Goal: Complete application form

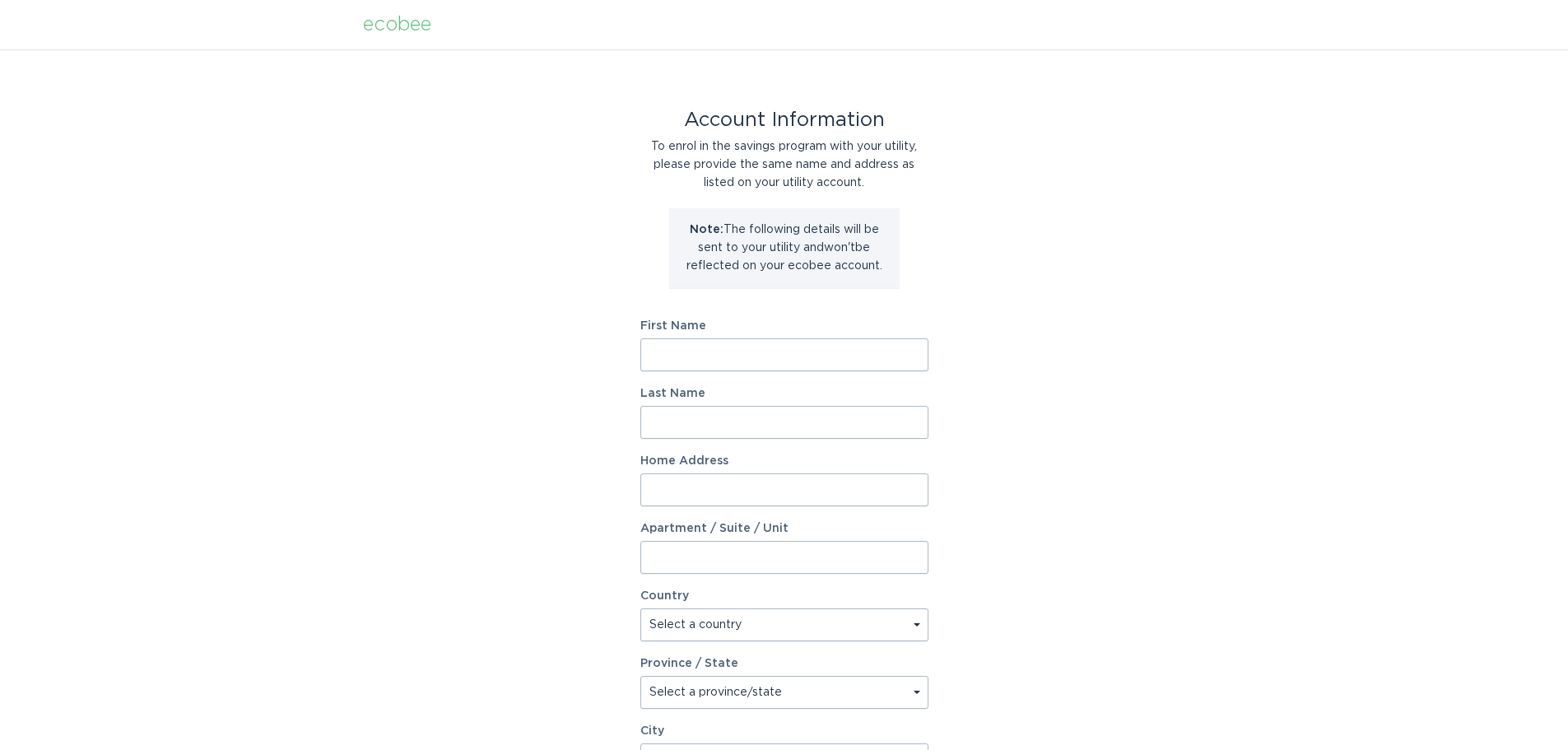
click at [730, 358] on input "First Name" at bounding box center [784, 355] width 288 height 33
type input "[PERSON_NAME]"
type input "Varnold"
type input "[STREET_ADDRESS]"
select select "US"
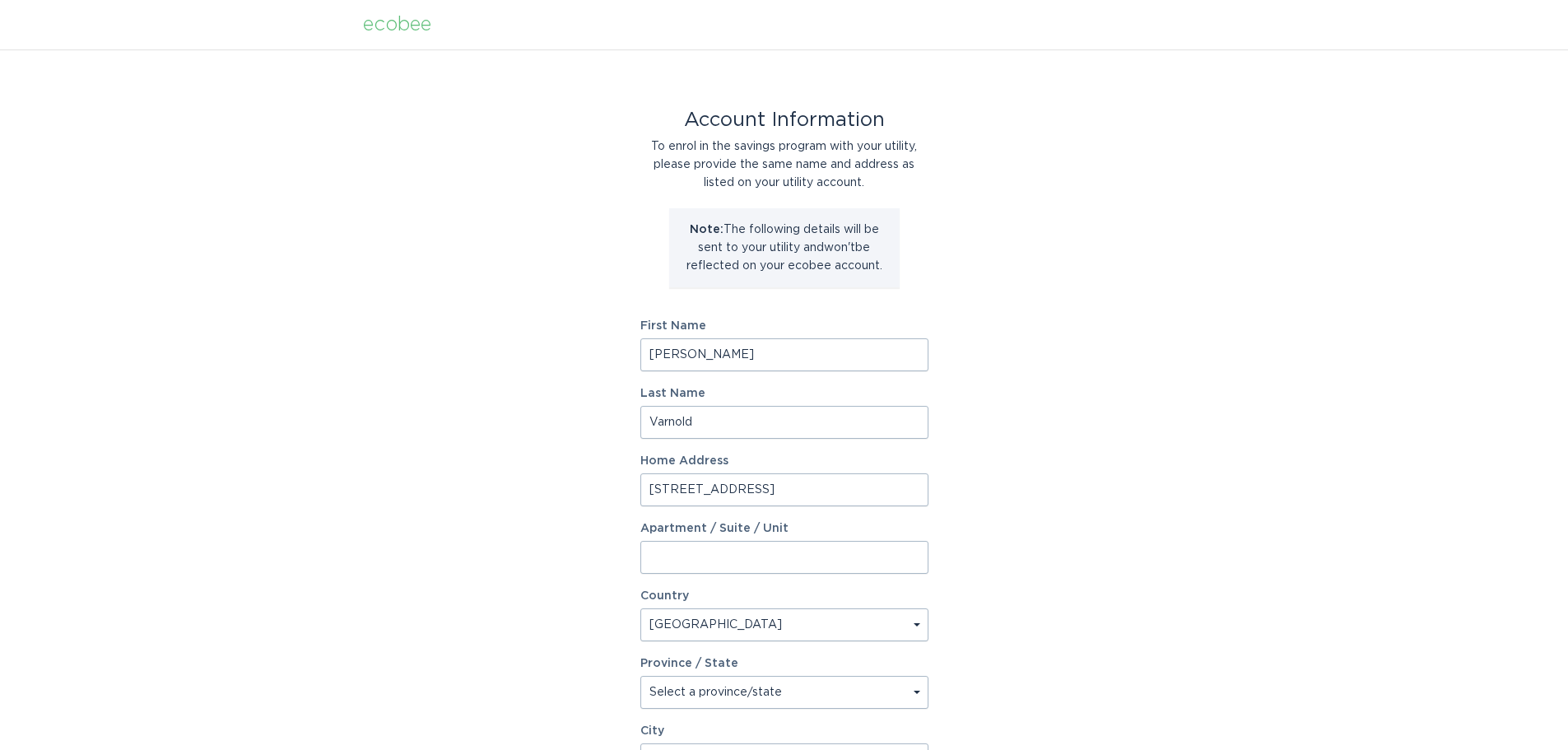
type input "[GEOGRAPHIC_DATA], [GEOGRAPHIC_DATA]"
type input "80104"
select select "CO"
drag, startPoint x: 706, startPoint y: 353, endPoint x: 460, endPoint y: 349, distance: 246.0
click at [460, 349] on div "Account Information To enrol in the savings program with your utility, please p…" at bounding box center [784, 504] width 1568 height 910
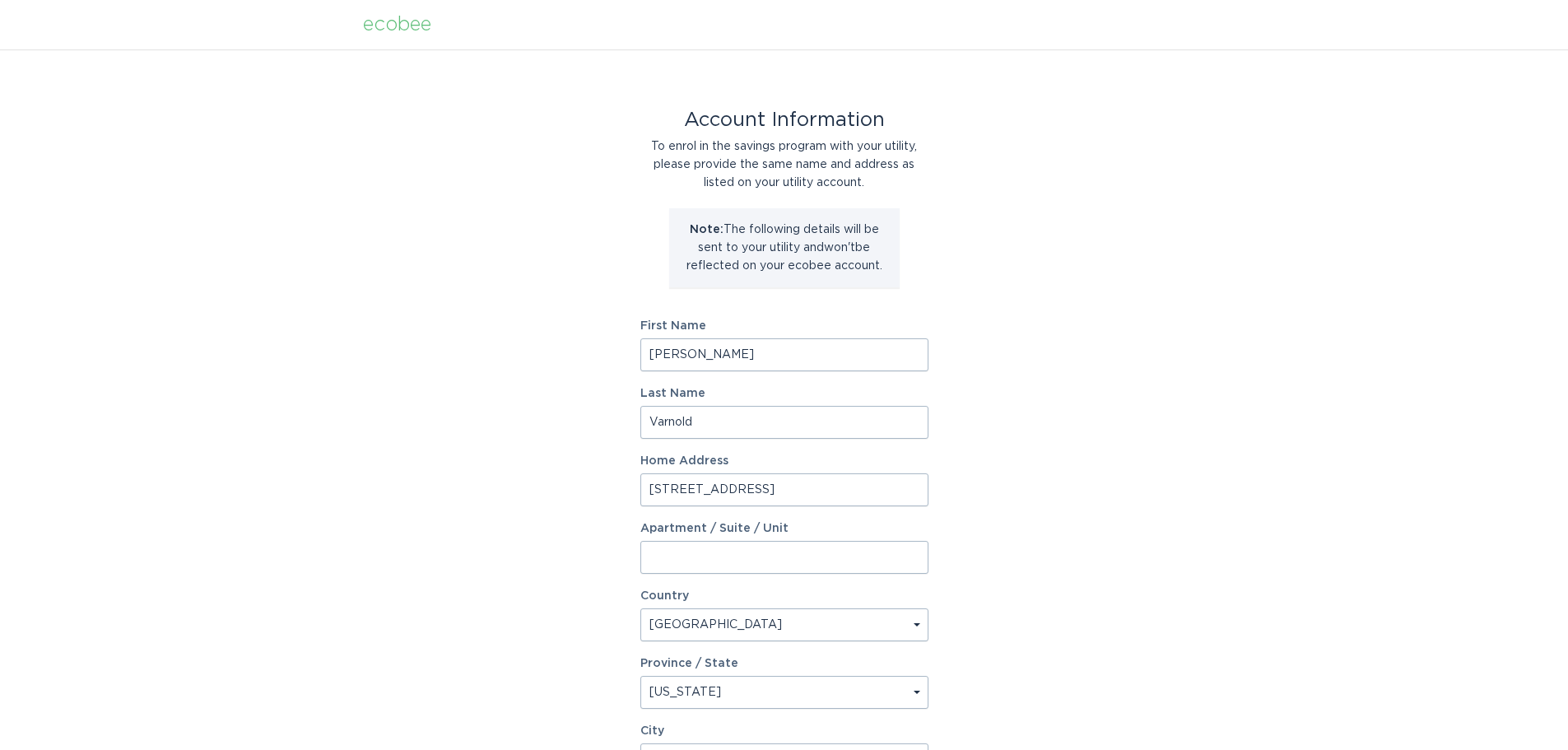
click at [1026, 447] on div "Account Information To enrol in the savings program with your utility, please p…" at bounding box center [784, 504] width 1568 height 910
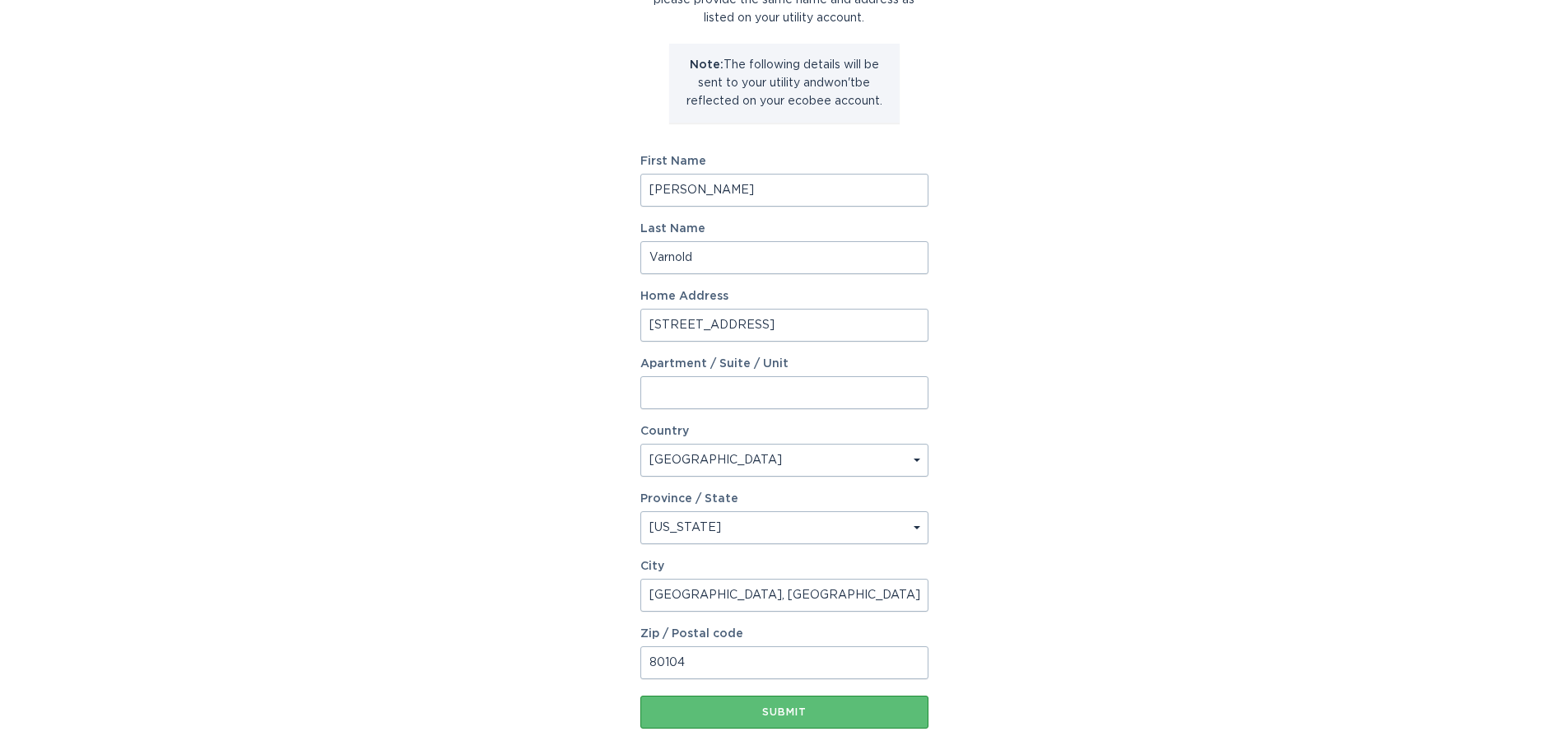
scroll to position [247, 0]
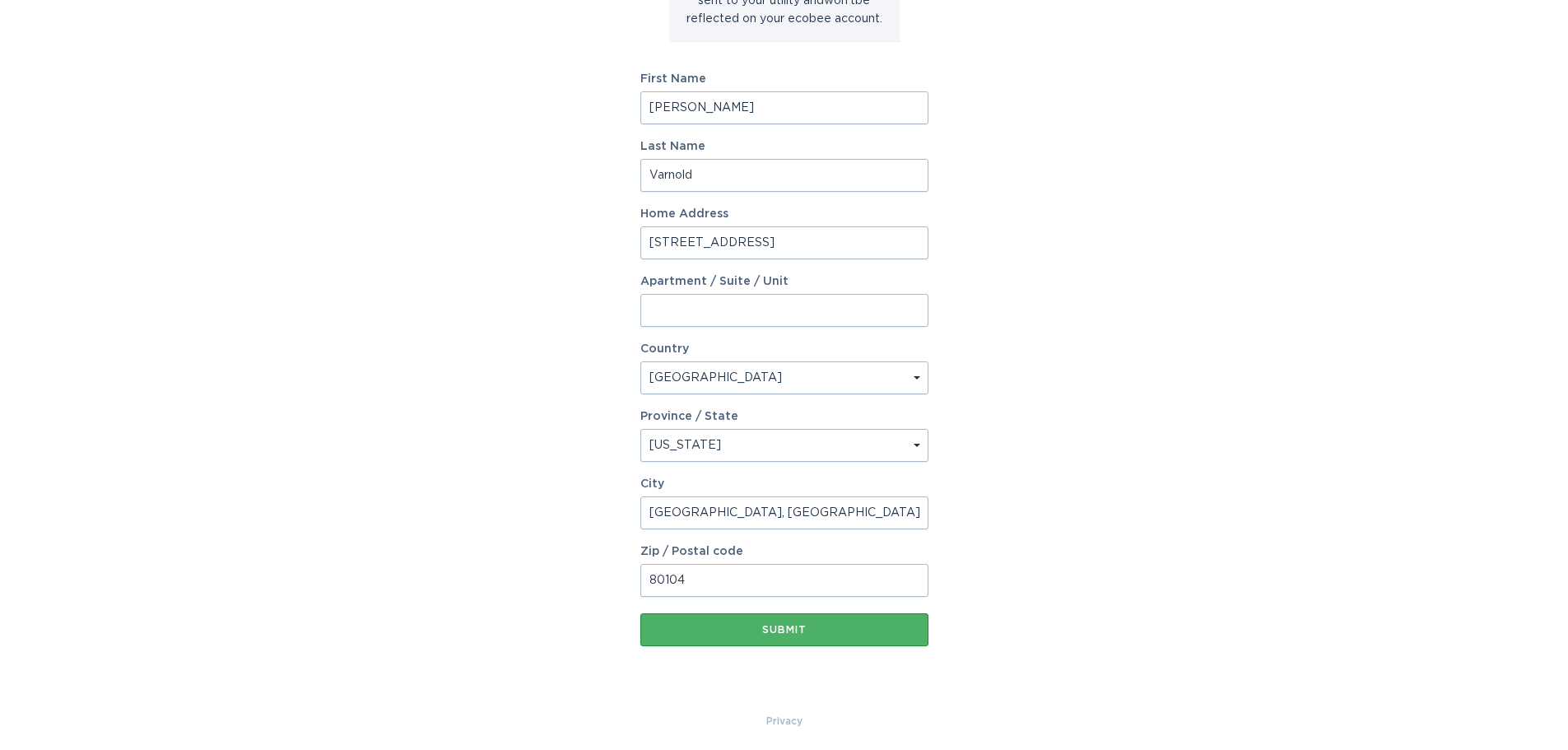
click at [804, 624] on div "Submit" at bounding box center [784, 629] width 272 height 10
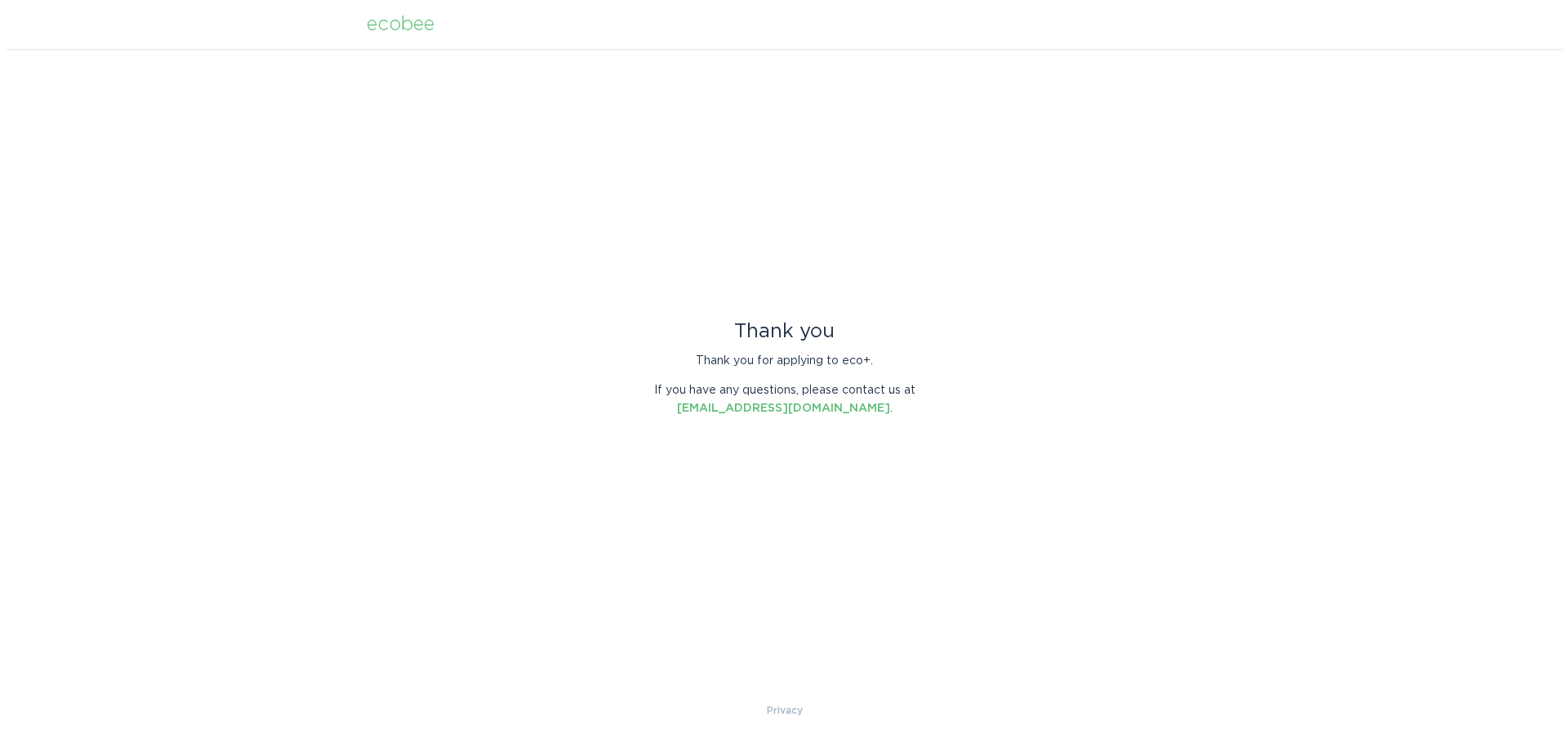
scroll to position [0, 0]
